Goal: Task Accomplishment & Management: Use online tool/utility

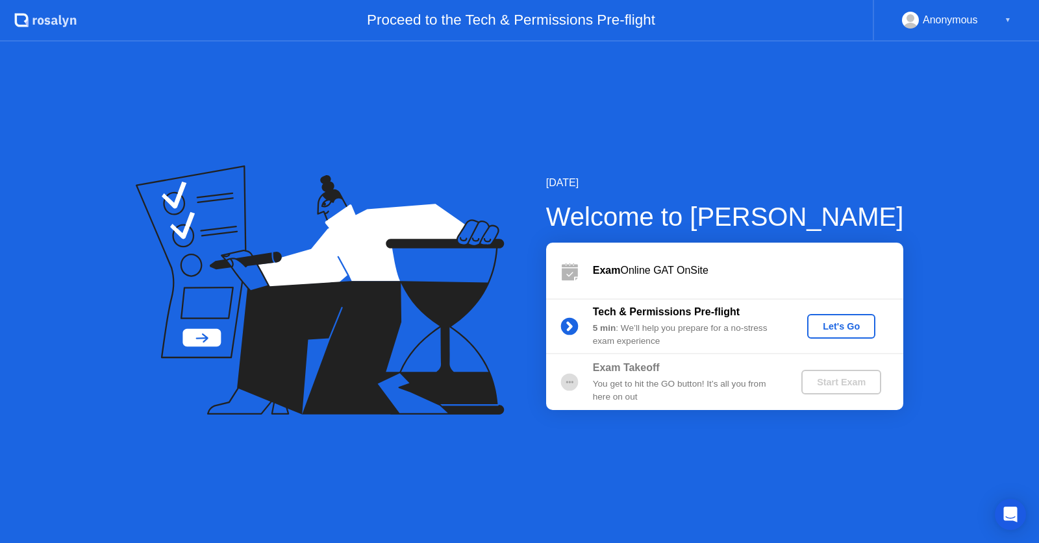
click at [837, 327] on div "Let's Go" at bounding box center [841, 326] width 58 height 10
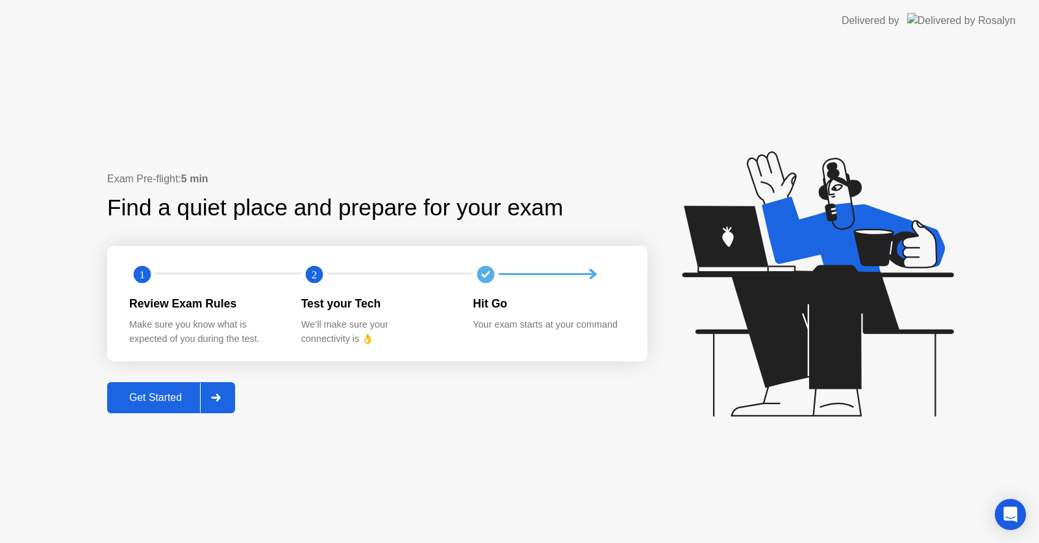
click at [182, 388] on button "Get Started" at bounding box center [171, 397] width 128 height 31
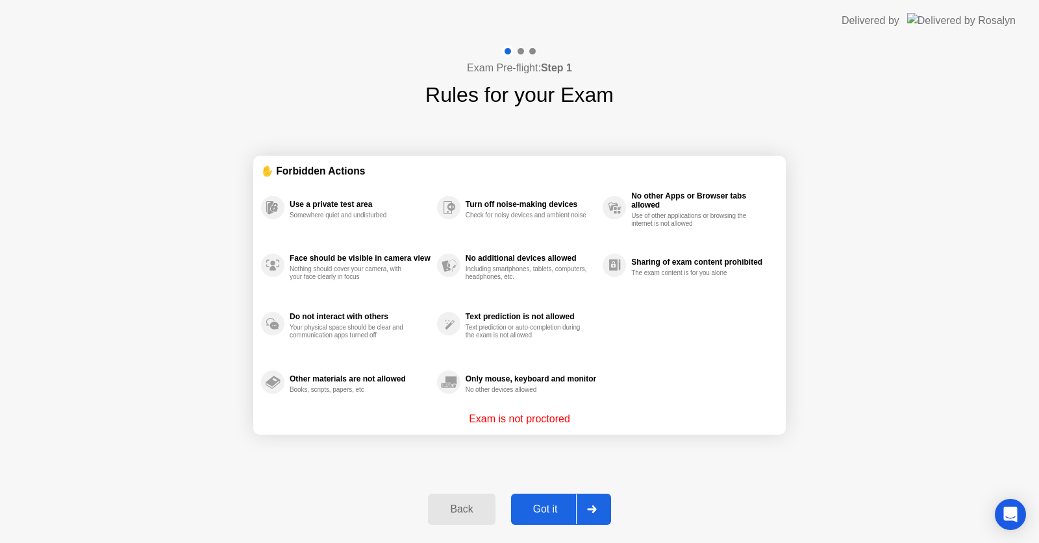
click at [553, 510] on div "Got it" at bounding box center [545, 510] width 61 height 12
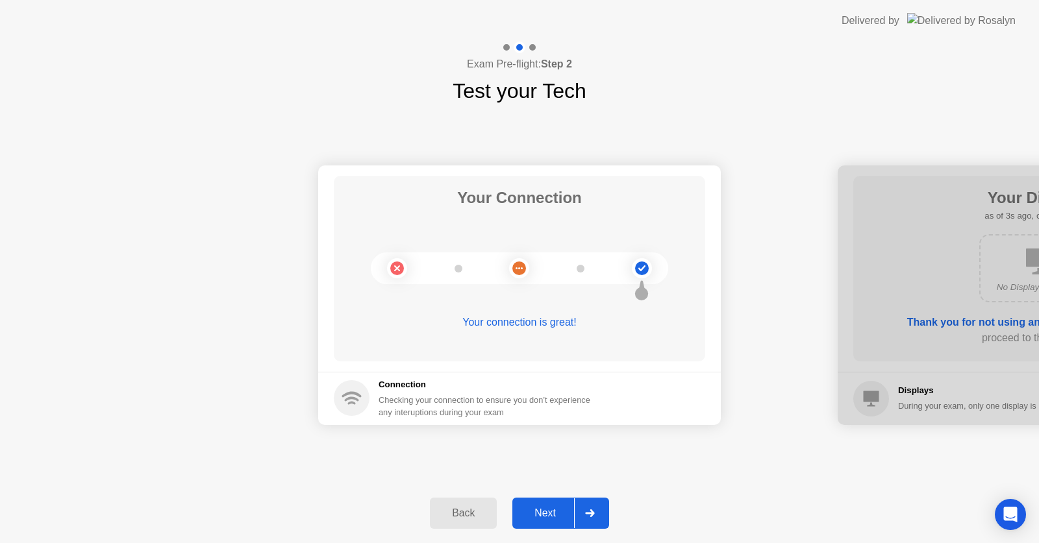
click at [553, 510] on div "Next" at bounding box center [545, 514] width 58 height 12
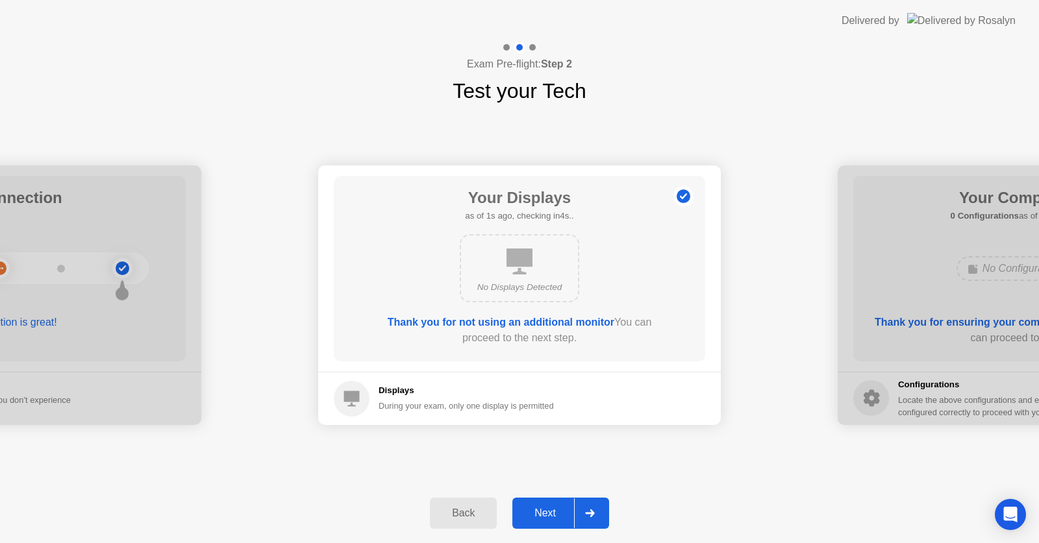
click at [553, 510] on div "Next" at bounding box center [545, 514] width 58 height 12
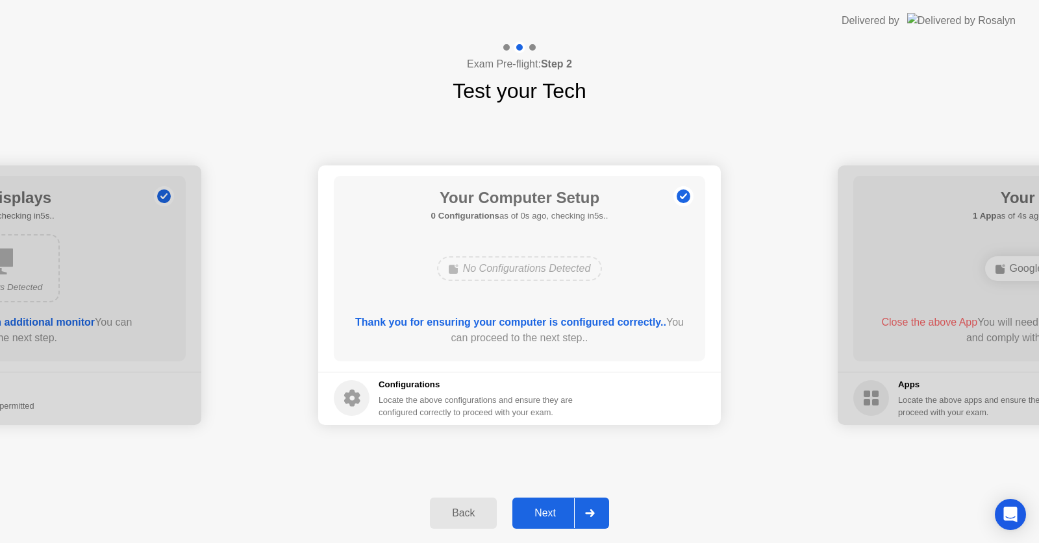
click at [553, 510] on div "Next" at bounding box center [545, 514] width 58 height 12
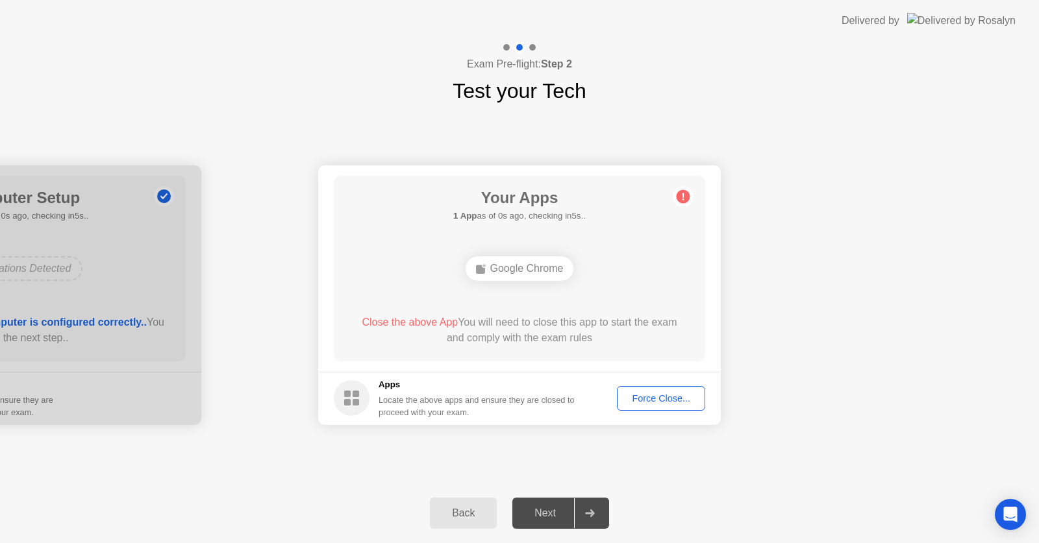
click at [668, 393] on div "Force Close..." at bounding box center [660, 398] width 79 height 10
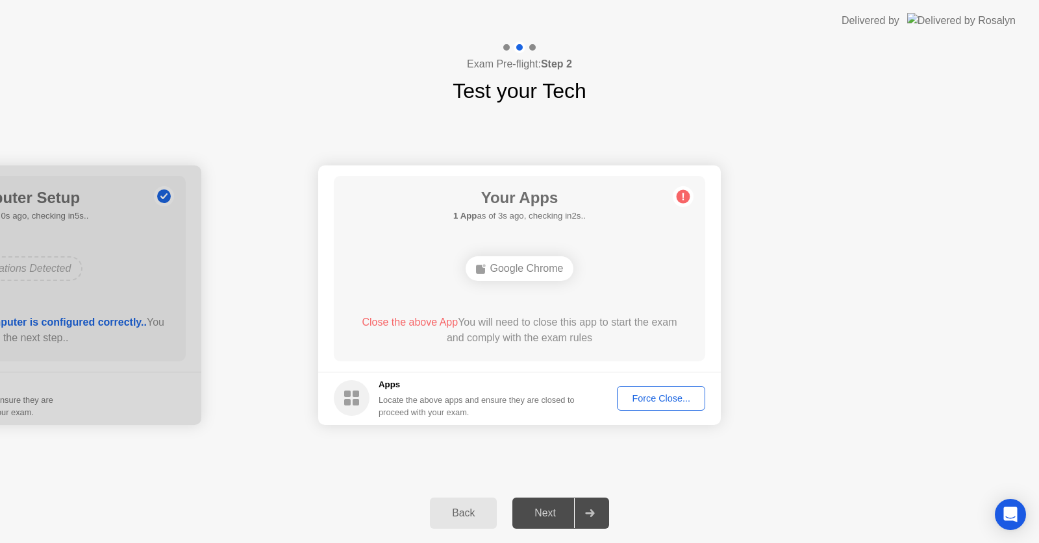
click at [550, 512] on div "Next" at bounding box center [545, 514] width 58 height 12
click at [653, 404] on div "Force Close..." at bounding box center [660, 398] width 79 height 10
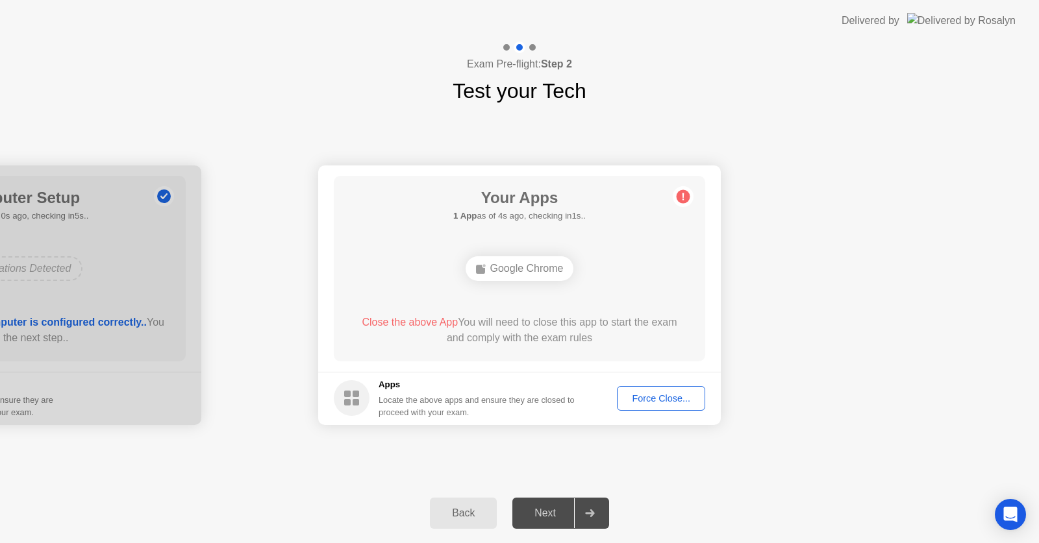
click at [503, 269] on div "Google Chrome" at bounding box center [520, 268] width 108 height 25
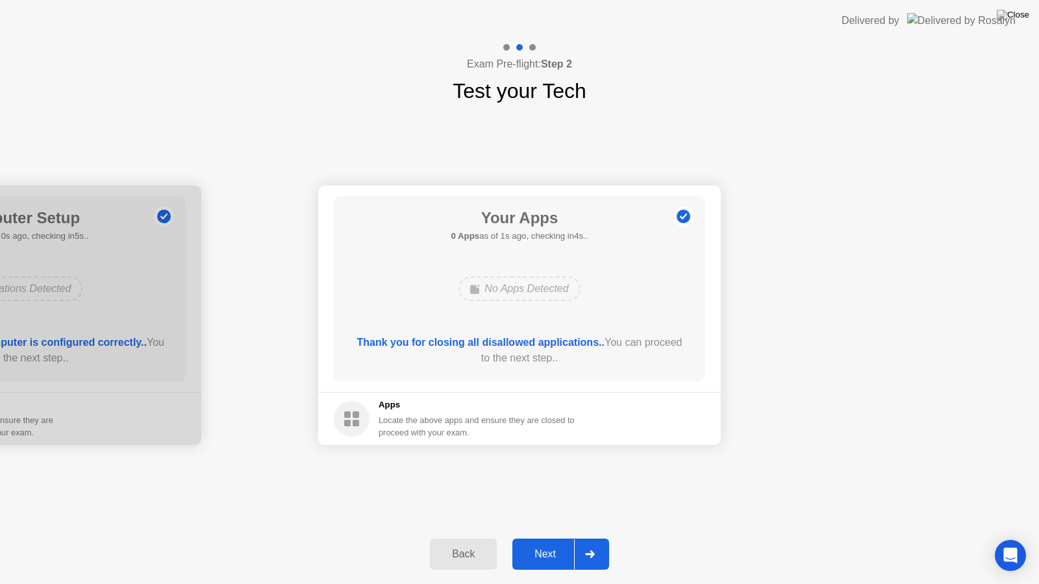
click at [559, 543] on button "Next" at bounding box center [560, 554] width 97 height 31
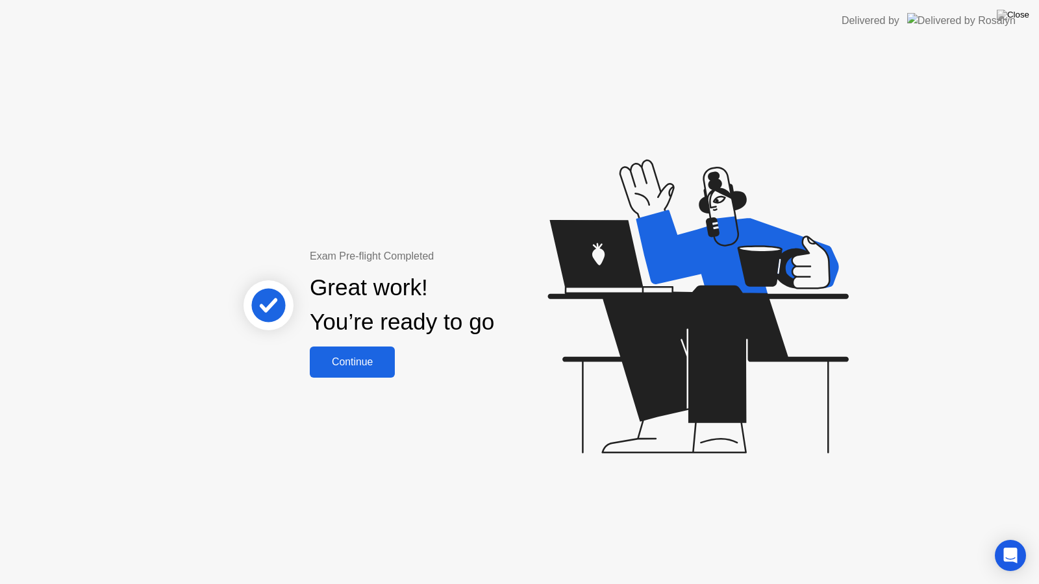
click at [352, 368] on div "Continue" at bounding box center [352, 362] width 77 height 12
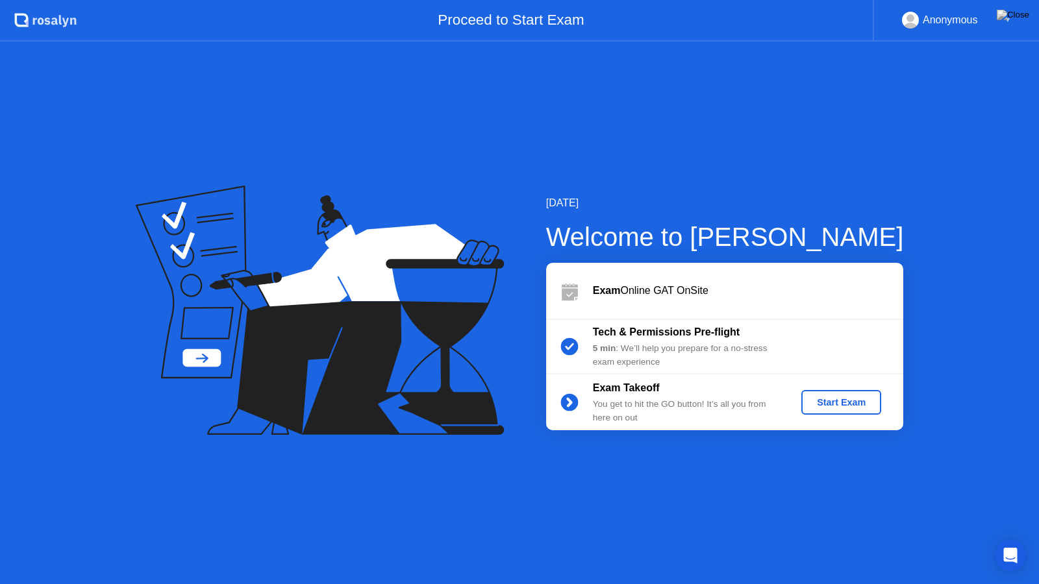
click at [851, 397] on div "Start Exam" at bounding box center [840, 402] width 69 height 10
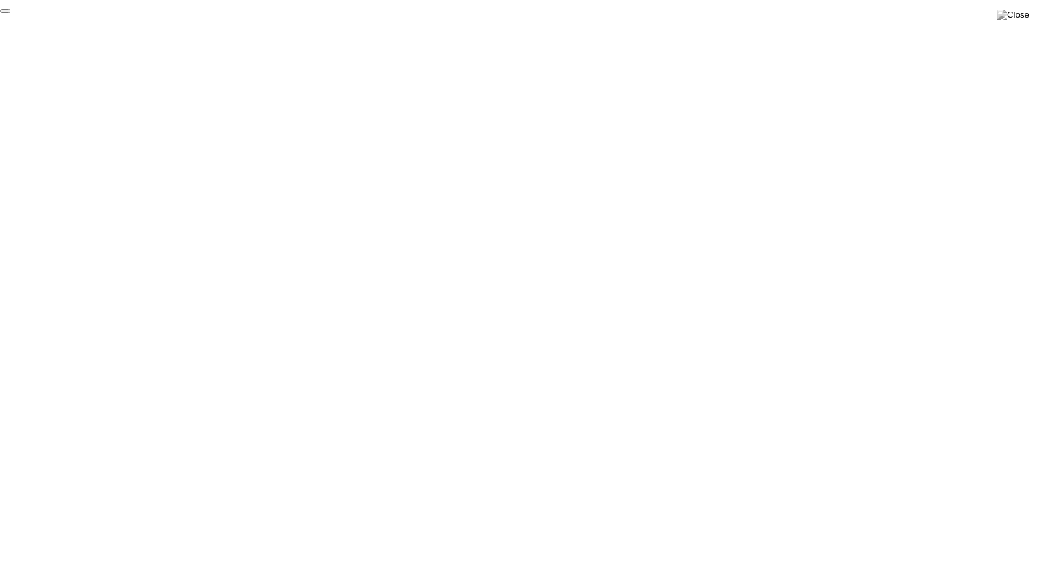
click div "End Proctoring Session"
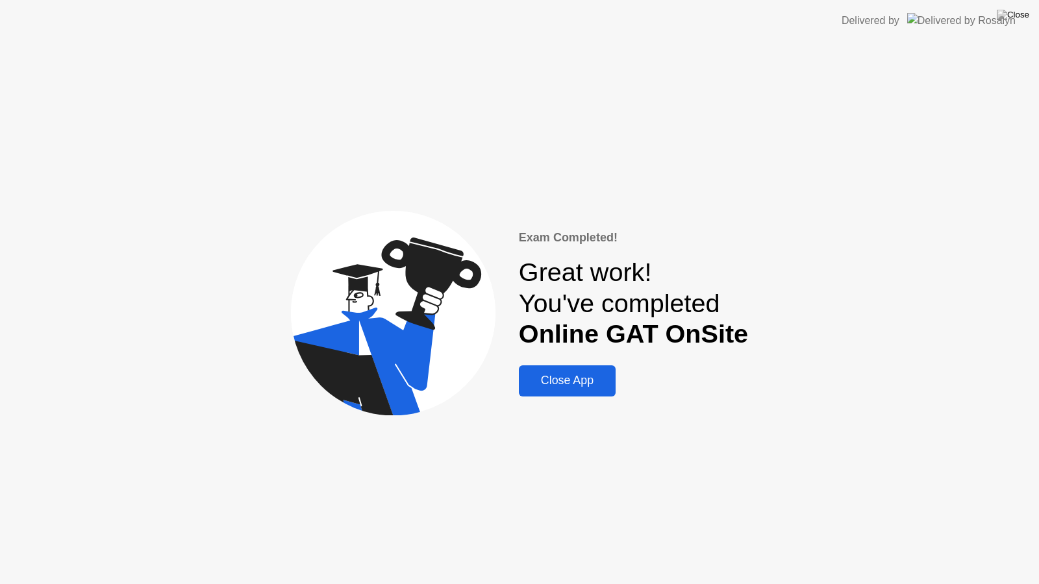
click at [586, 379] on div "Close App" at bounding box center [567, 381] width 89 height 14
